Goal: Task Accomplishment & Management: Manage account settings

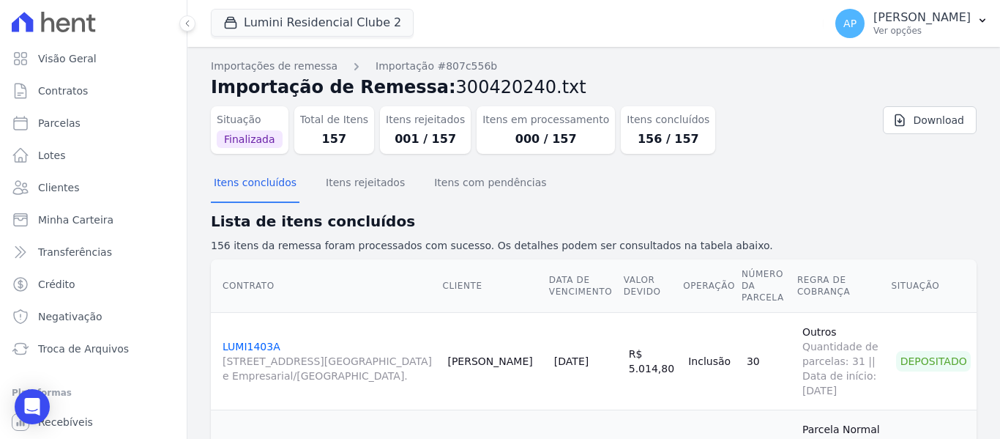
click at [91, 332] on ul "Visão Geral Contratos [GEOGRAPHIC_DATA] Lotes Clientes Minha Carteira Transferê…" at bounding box center [93, 203] width 175 height 319
click at [61, 119] on span "Parcelas" at bounding box center [59, 123] width 42 height 15
select select
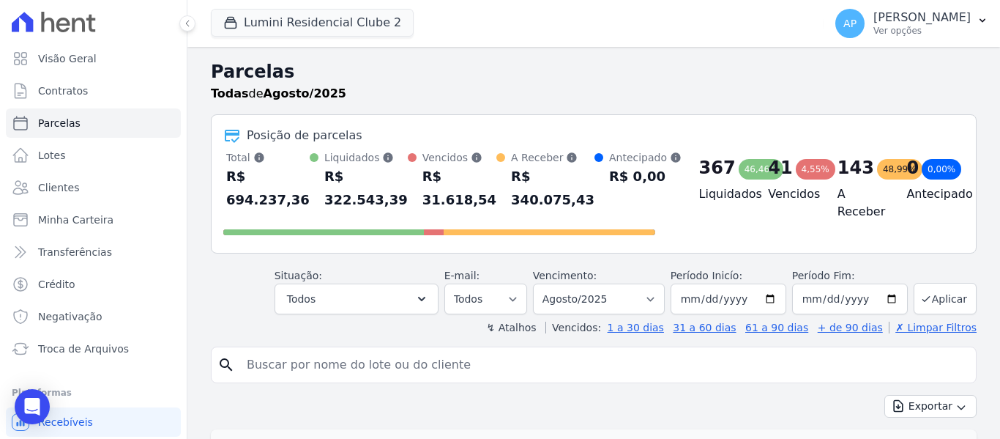
click at [391, 365] on input "search" at bounding box center [604, 364] width 732 height 29
type input "708B"
select select
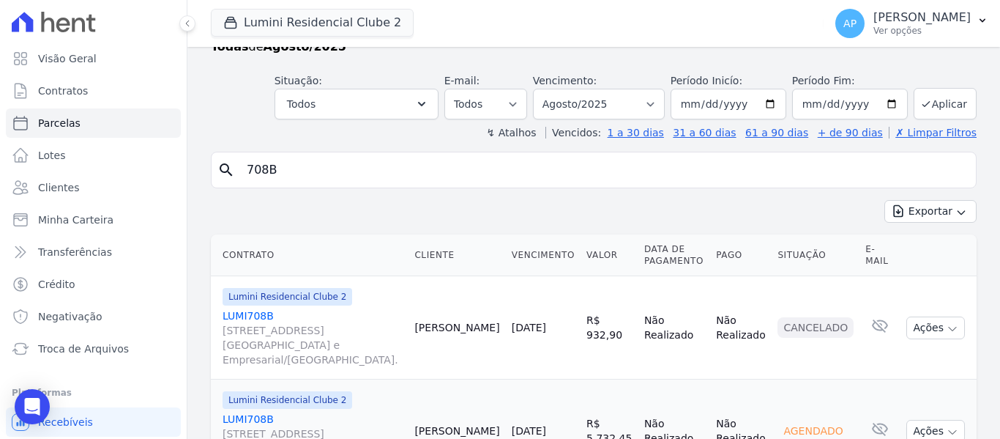
scroll to position [195, 0]
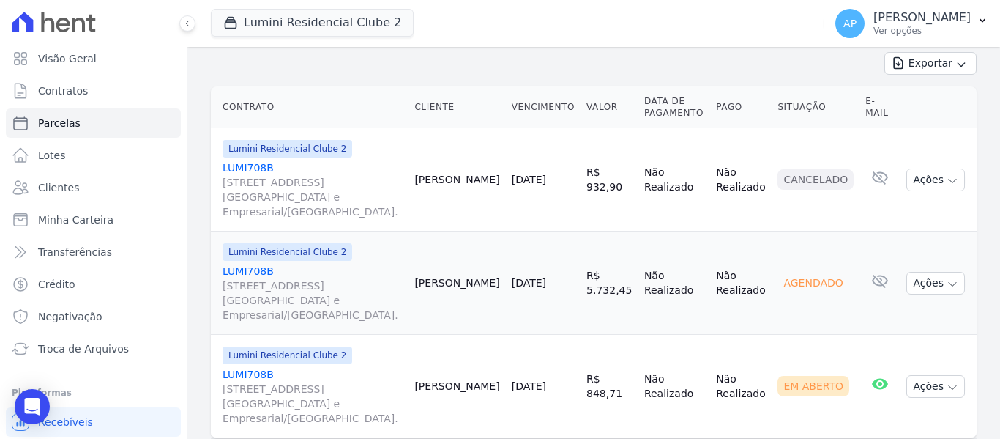
click at [295, 381] on span "[STREET_ADDRESS][GEOGRAPHIC_DATA] e Empresarial/[GEOGRAPHIC_DATA]." at bounding box center [313, 403] width 180 height 44
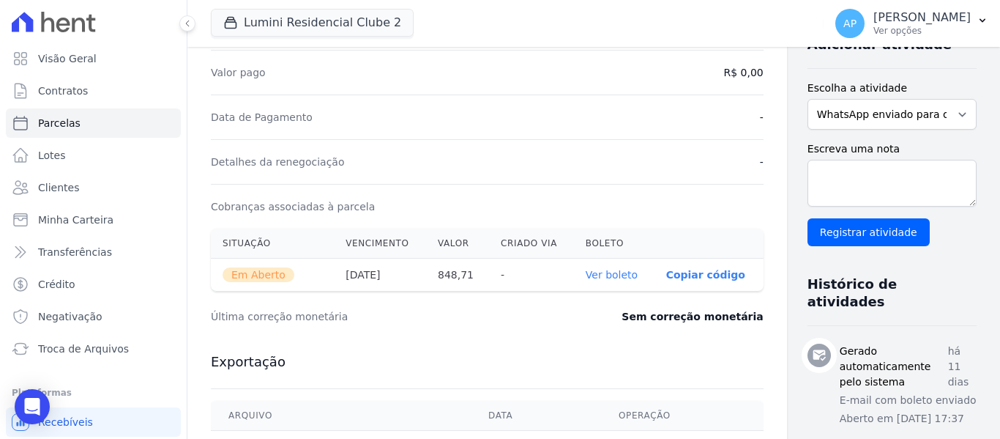
scroll to position [366, 0]
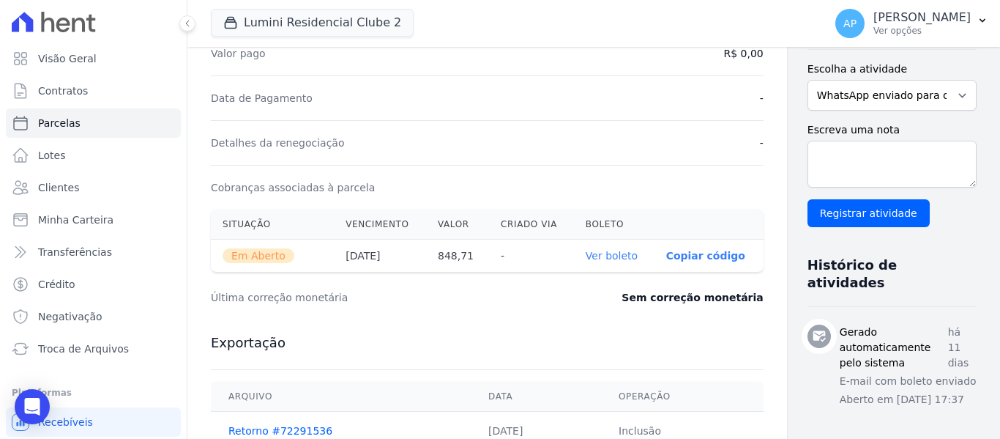
click at [586, 252] on link "Ver boleto" at bounding box center [612, 256] width 52 height 12
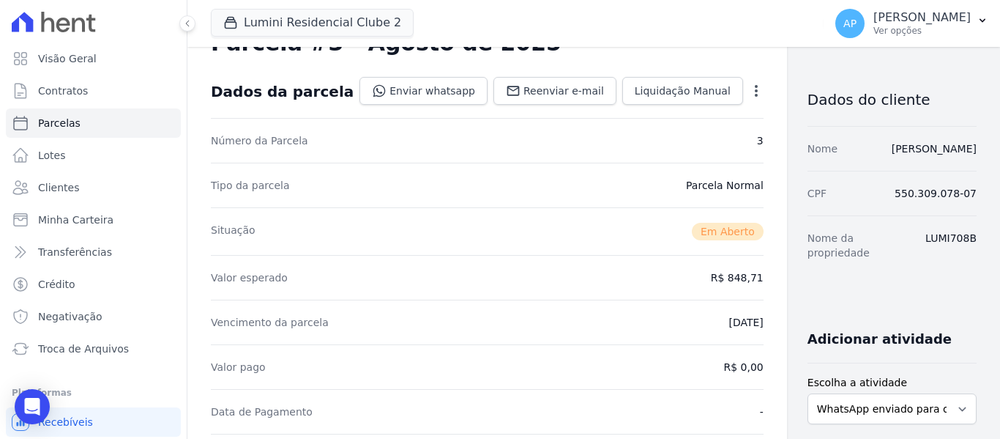
scroll to position [0, 0]
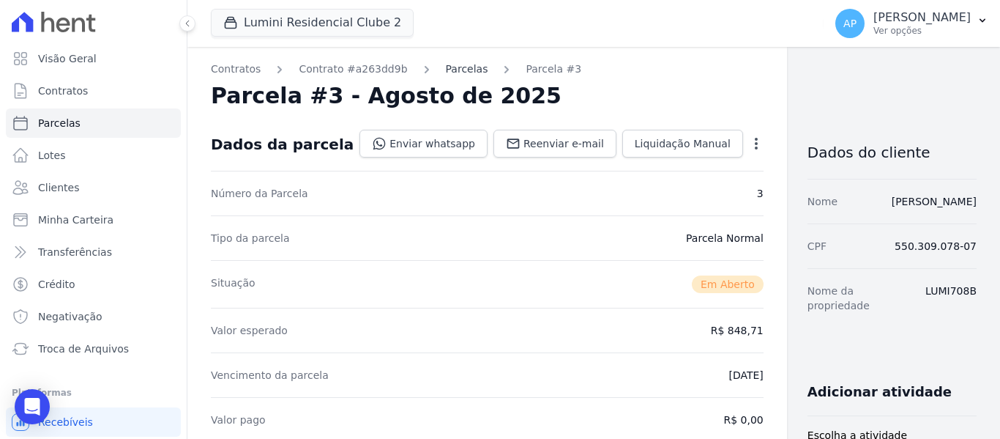
click at [446, 72] on link "Parcelas" at bounding box center [467, 69] width 42 height 15
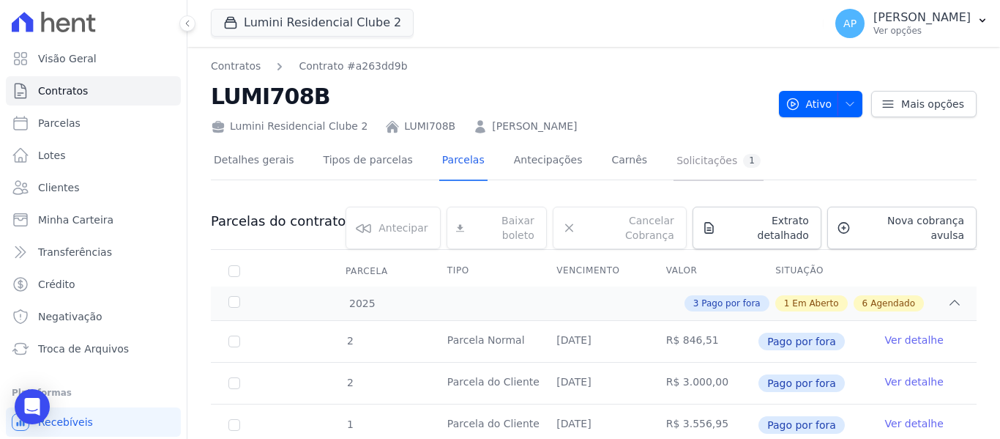
click at [677, 165] on div "Solicitações 1" at bounding box center [719, 161] width 84 height 14
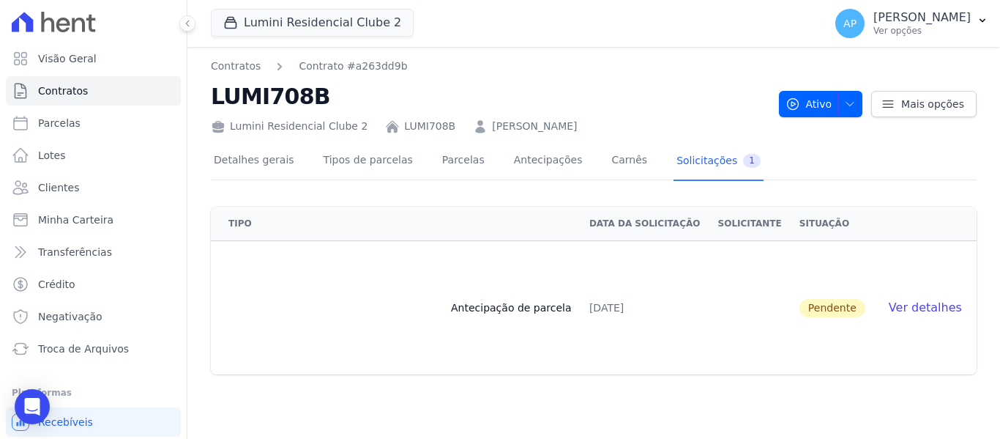
click at [927, 310] on span "Ver detalhes" at bounding box center [925, 307] width 73 height 14
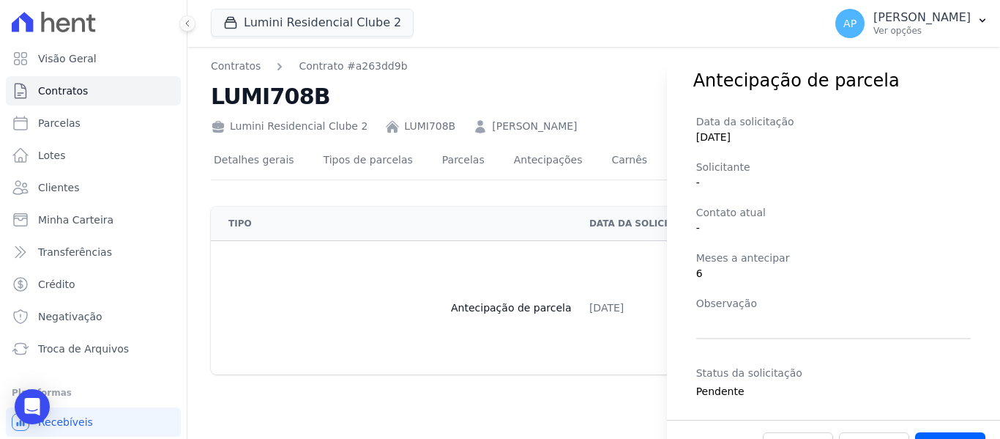
scroll to position [70, 0]
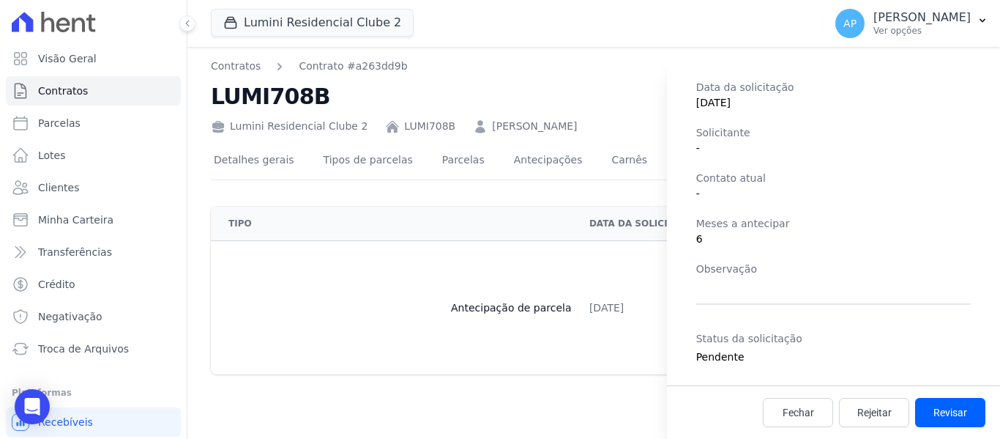
click at [340, 279] on div "Antecipação de parcela Data da solicitação [DATE] Solicitante - Contato atual -…" at bounding box center [500, 219] width 1000 height 439
click at [63, 63] on span "Visão Geral" at bounding box center [67, 58] width 59 height 15
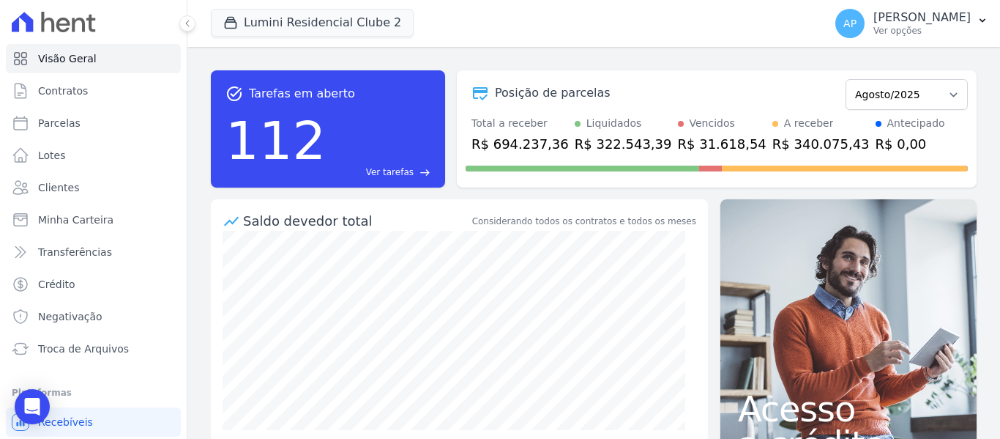
click at [346, 133] on div "112 Ver tarefas east" at bounding box center [328, 141] width 205 height 76
click at [392, 172] on span "Ver tarefas" at bounding box center [390, 171] width 48 height 13
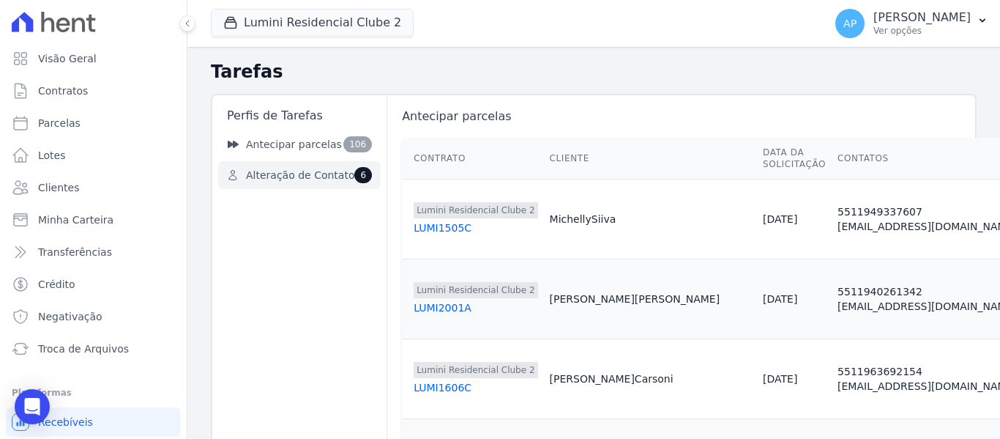
click at [311, 168] on span "Alteração de Contato" at bounding box center [300, 175] width 108 height 15
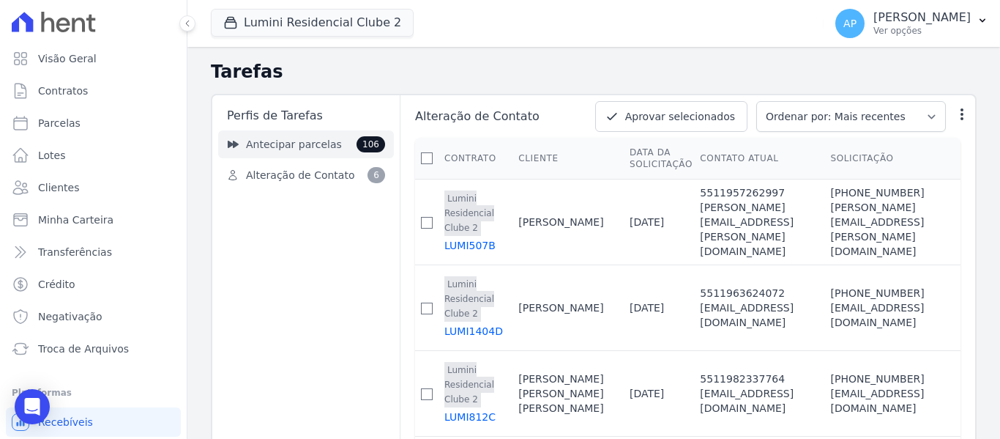
click at [330, 148] on link "Antecipar parcelas 106" at bounding box center [306, 144] width 176 height 28
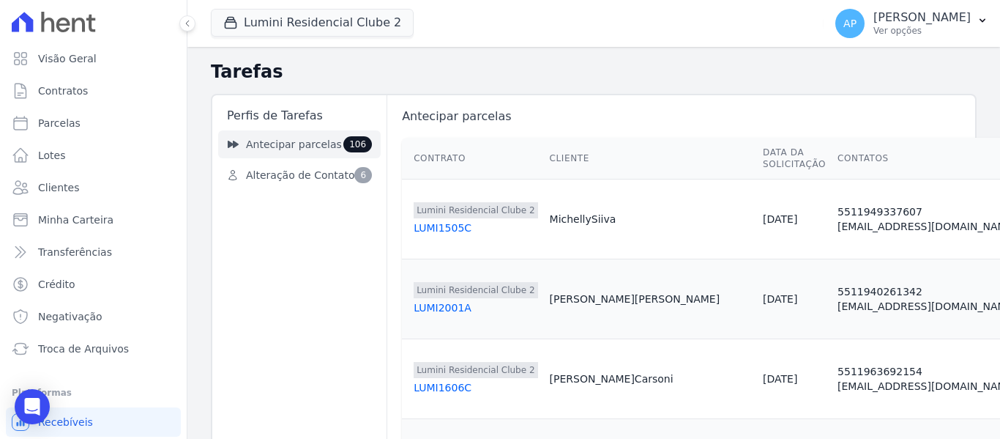
click at [323, 149] on span "Antecipar parcelas" at bounding box center [294, 144] width 96 height 15
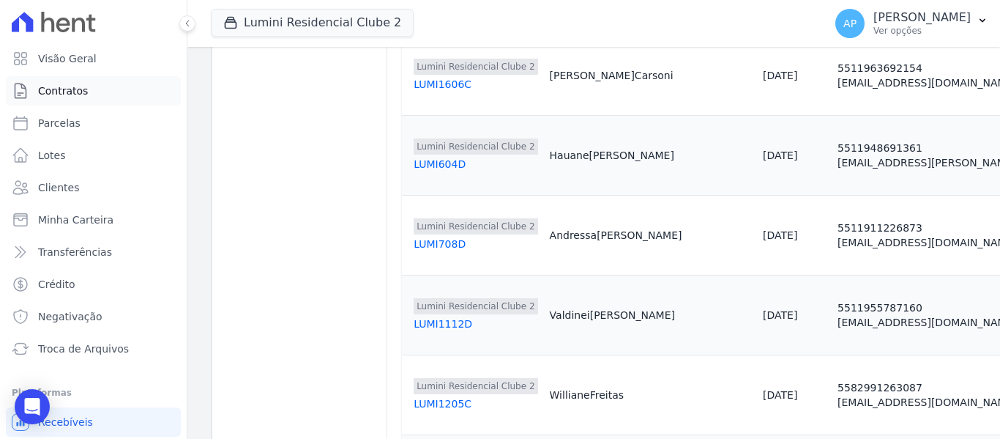
scroll to position [146, 0]
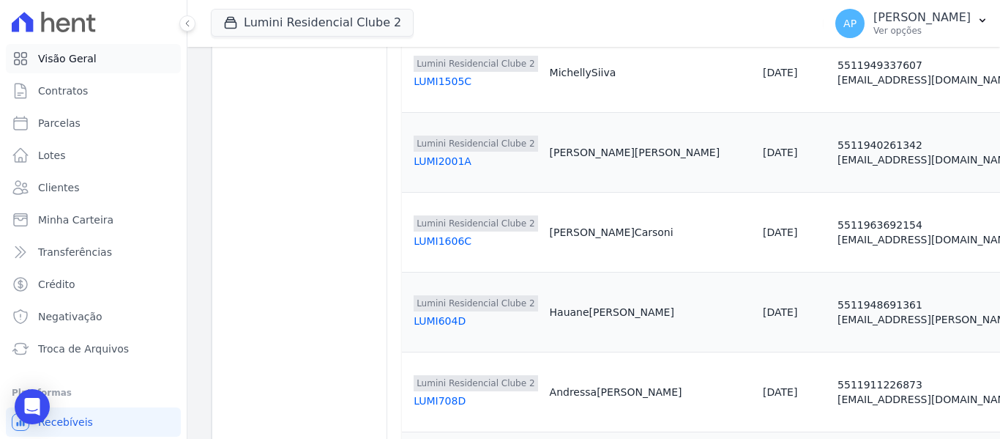
click at [67, 50] on link "Visão Geral" at bounding box center [93, 58] width 175 height 29
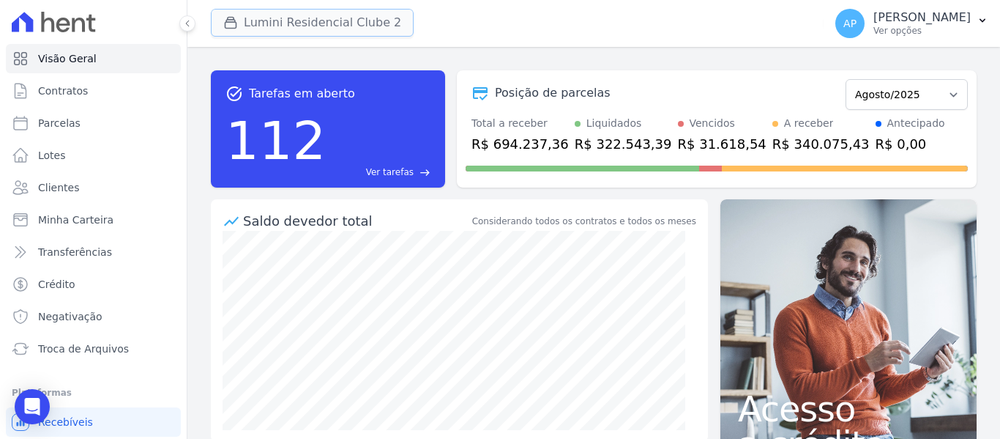
click at [341, 14] on button "Lumini Residencial Clube 2" at bounding box center [312, 23] width 203 height 28
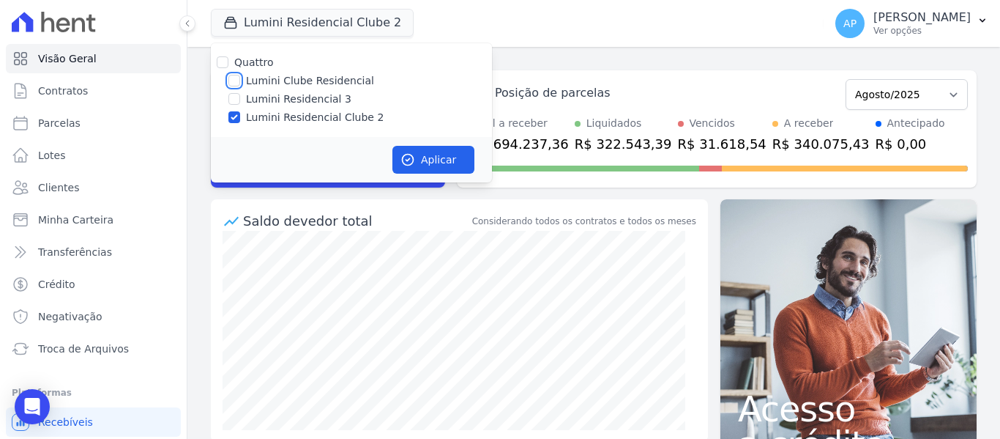
click at [232, 78] on input "Lumini Clube Residencial" at bounding box center [234, 81] width 12 height 12
checkbox input "true"
click at [231, 121] on input "Lumini Residencial Clube 2" at bounding box center [234, 117] width 12 height 12
checkbox input "false"
click at [461, 161] on button "Aplicar" at bounding box center [433, 160] width 82 height 28
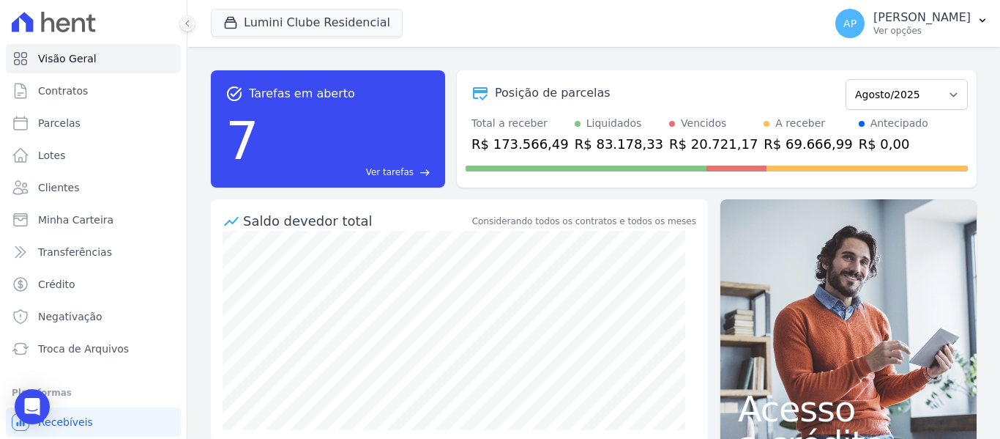
click at [405, 156] on div "7 Ver tarefas east" at bounding box center [328, 141] width 205 height 76
click at [397, 173] on span "Ver tarefas" at bounding box center [390, 171] width 48 height 13
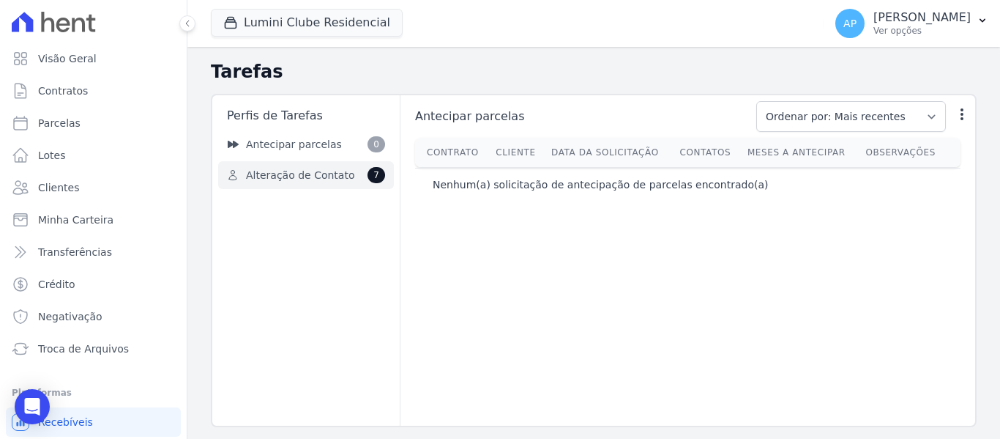
click at [358, 187] on link "Alteração de Contato 7" at bounding box center [306, 175] width 176 height 28
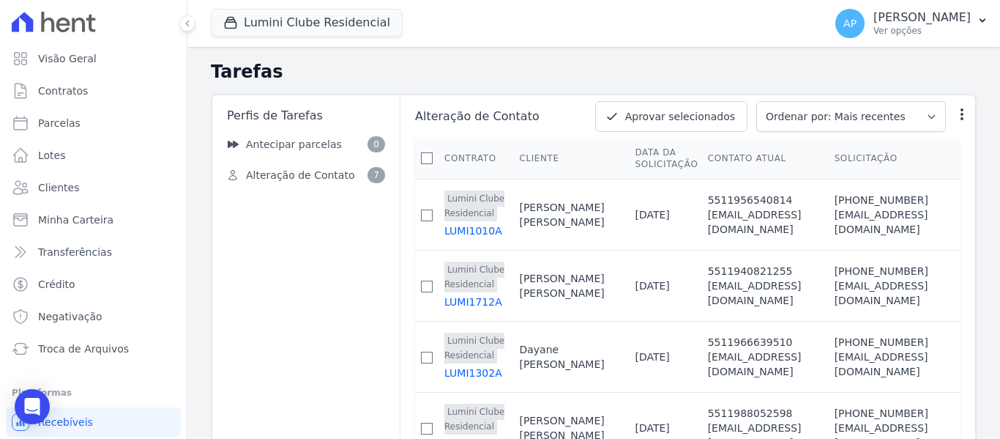
click at [434, 159] on th at bounding box center [426, 159] width 23 height 42
click at [428, 157] on input "checkbox" at bounding box center [427, 158] width 12 height 12
checkbox input "true"
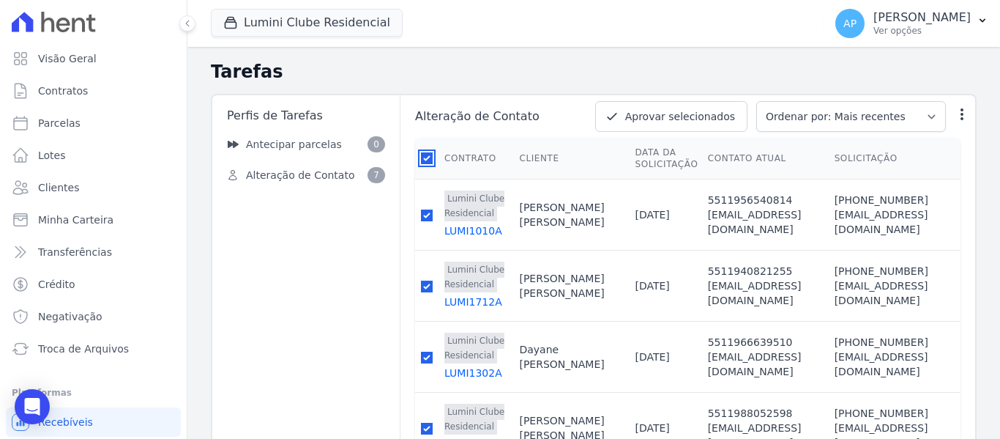
checkbox input "true"
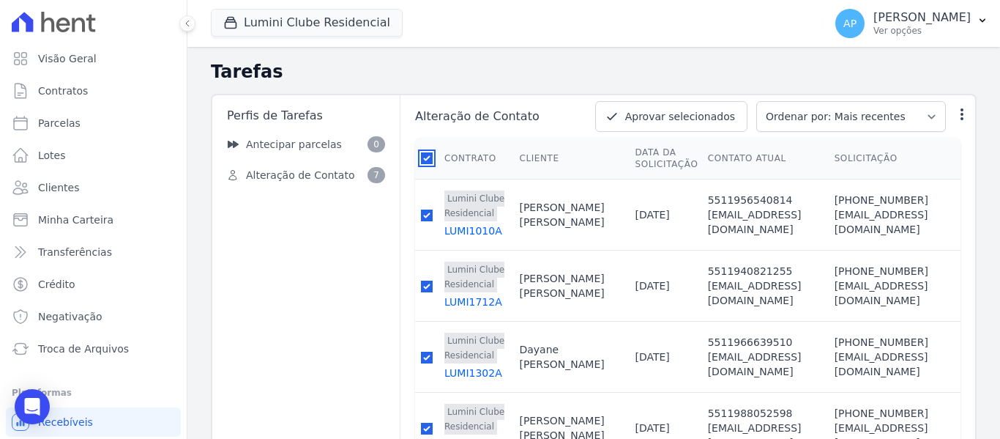
click at [428, 157] on input "checkbox" at bounding box center [427, 158] width 12 height 12
checkbox input "false"
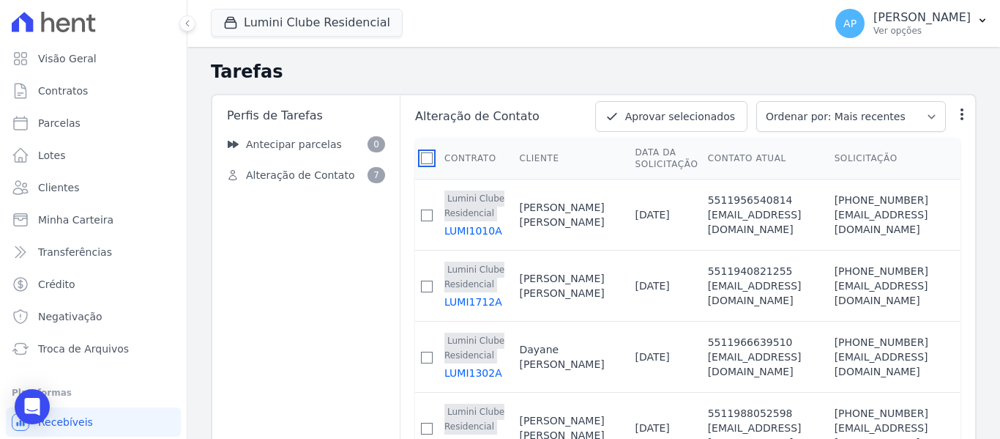
checkbox input "false"
click at [100, 60] on link "Visão Geral" at bounding box center [93, 58] width 175 height 29
